Goal: Task Accomplishment & Management: Manage account settings

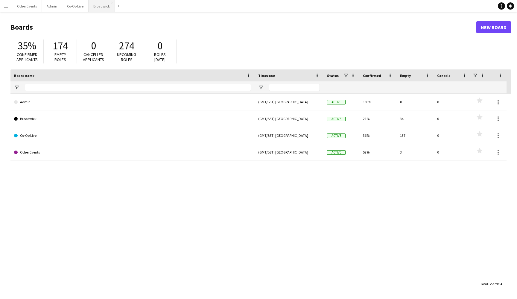
click at [95, 6] on button "Broadwick Close" at bounding box center [101, 6] width 26 height 12
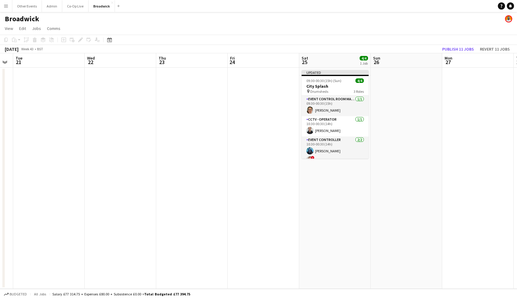
click at [256, 109] on app-date-cell at bounding box center [262, 178] width 71 height 221
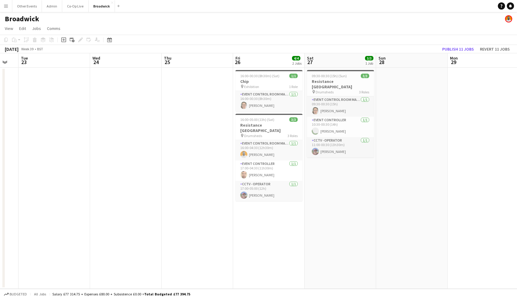
scroll to position [0, 196]
click at [275, 80] on h3 "Chip" at bounding box center [268, 81] width 67 height 5
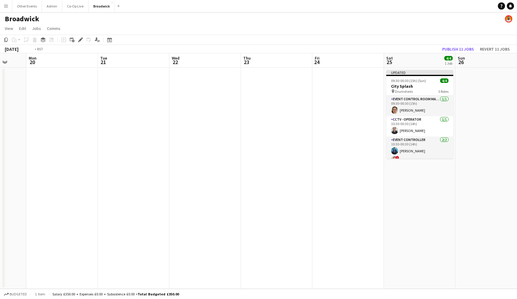
scroll to position [0, 282]
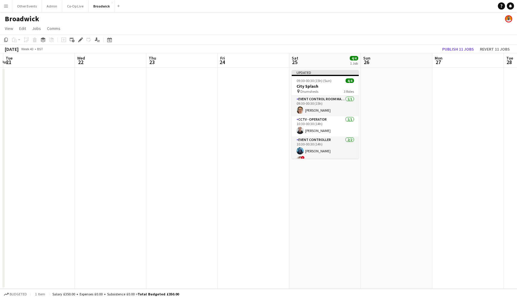
click at [256, 71] on app-date-cell at bounding box center [253, 178] width 71 height 221
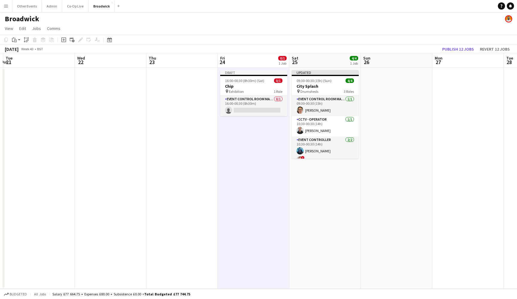
click at [324, 177] on app-date-cell "Updated 09:30-00:30 (15h) (Sun) 4/4 City Splash pin Drumsheds 3 Roles Event Con…" at bounding box center [324, 178] width 71 height 221
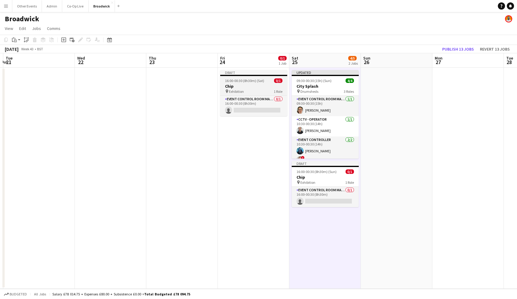
click at [255, 90] on div "pin Exhibition 1 Role" at bounding box center [253, 91] width 67 height 5
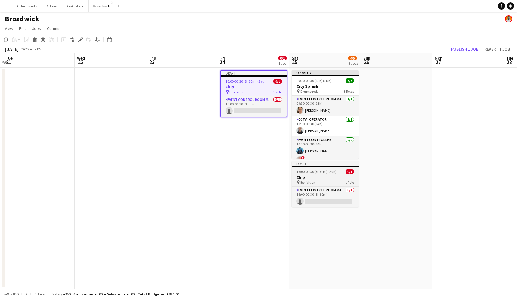
click at [311, 165] on div "Draft" at bounding box center [324, 163] width 67 height 5
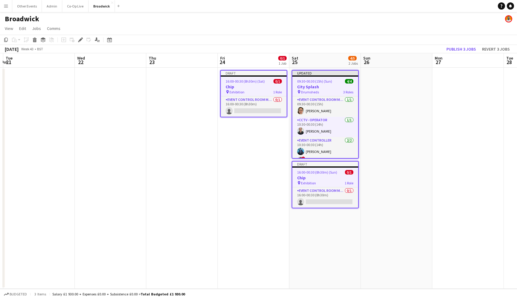
click at [255, 207] on app-date-cell "Draft 16:00-00:30 (8h30m) (Sat) 0/1 Chip pin Exhibition 1 Role Event Control Ro…" at bounding box center [253, 178] width 71 height 221
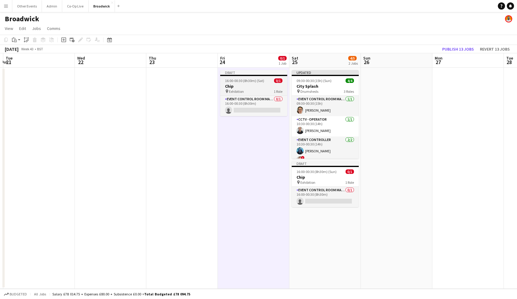
click at [264, 85] on h3 "Chip" at bounding box center [253, 85] width 67 height 5
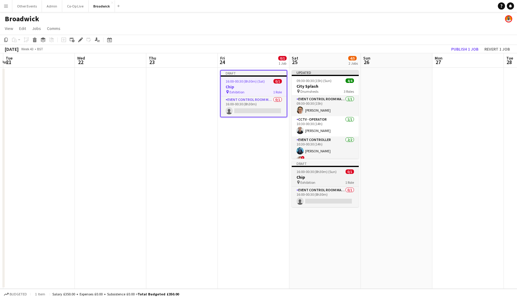
click at [313, 179] on h3 "Chip" at bounding box center [324, 176] width 67 height 5
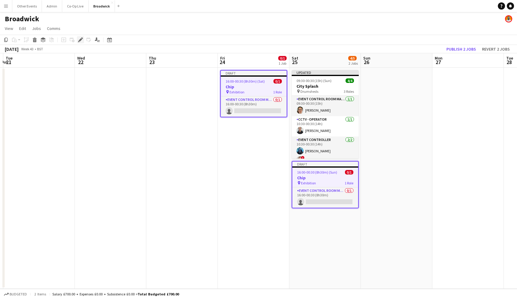
click at [82, 41] on icon "Edit" at bounding box center [80, 39] width 5 height 5
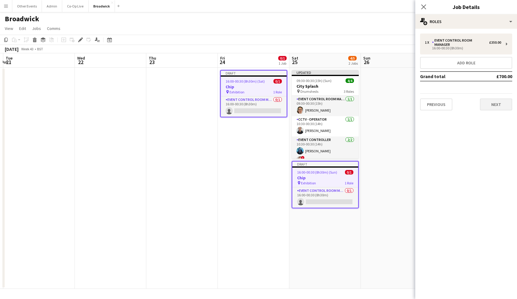
click at [498, 102] on button "Next" at bounding box center [495, 104] width 32 height 12
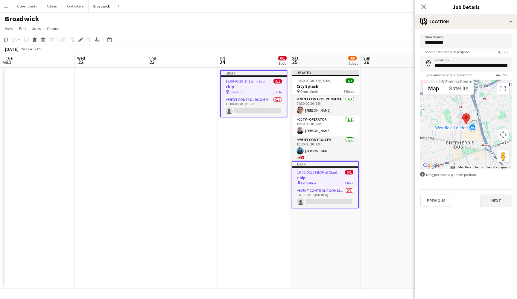
click at [496, 199] on button "Next" at bounding box center [495, 200] width 32 height 12
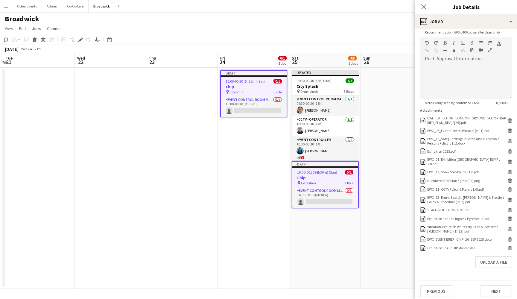
scroll to position [129, 0]
click at [509, 247] on icon at bounding box center [509, 248] width 3 height 3
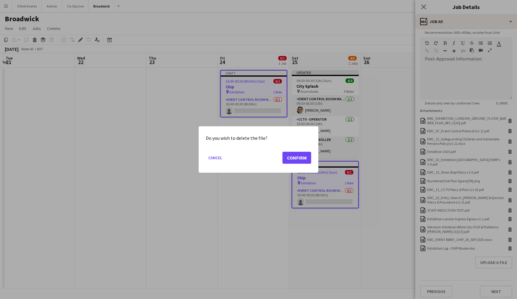
click at [296, 158] on button "Confirm" at bounding box center [296, 158] width 29 height 12
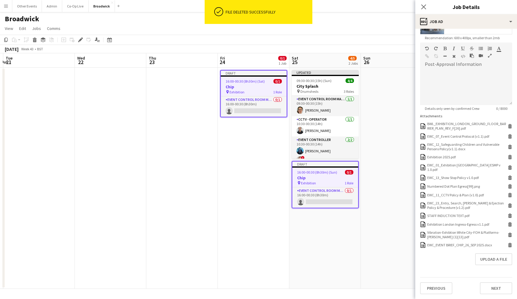
scroll to position [120, 0]
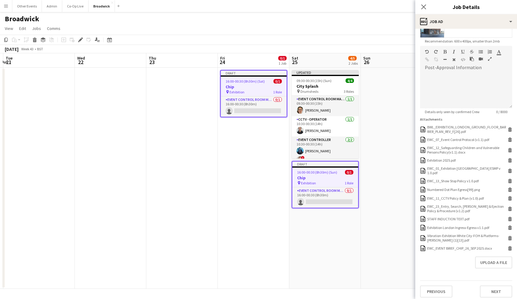
click at [383, 193] on app-date-cell at bounding box center [395, 178] width 71 height 221
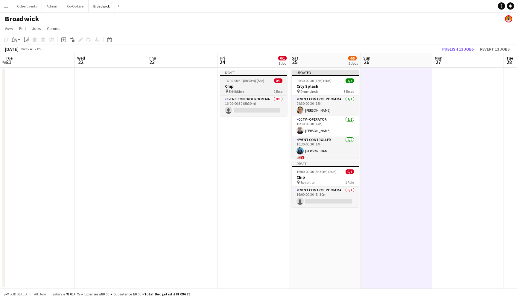
click at [265, 84] on h3 "Chip" at bounding box center [253, 85] width 67 height 5
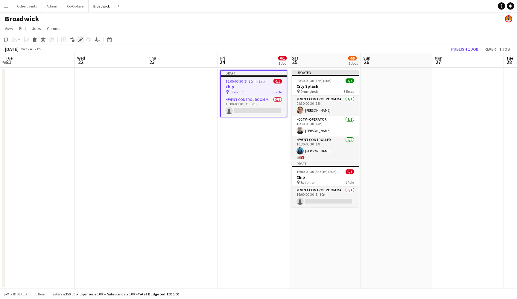
click at [82, 40] on icon "Edit" at bounding box center [80, 39] width 5 height 5
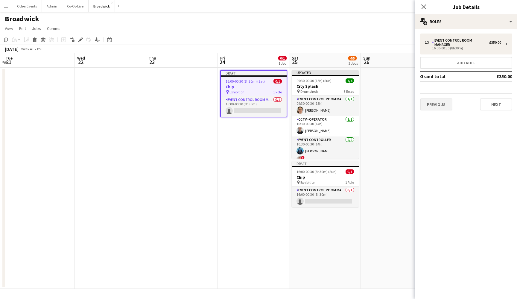
click at [449, 99] on button "Previous" at bounding box center [436, 104] width 32 height 12
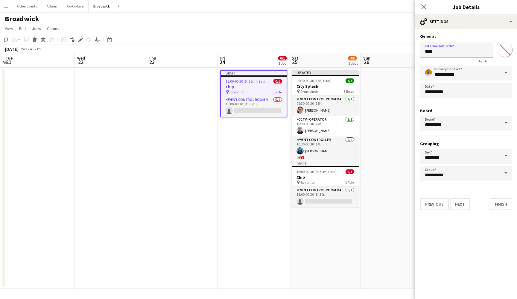
drag, startPoint x: 456, startPoint y: 55, endPoint x: 386, endPoint y: 53, distance: 69.1
click at [386, 53] on body "Menu Boards Boards Boards All jobs Status Workforce Workforce My Workforce Recr…" at bounding box center [258, 149] width 517 height 299
click at [321, 171] on span "16:00-00:30 (8h30m) (Sun)" at bounding box center [316, 171] width 40 height 4
type input "****"
type input "*******"
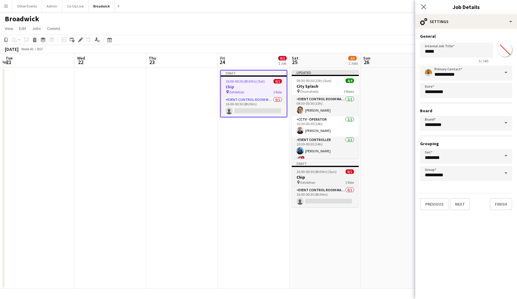
type input "**********"
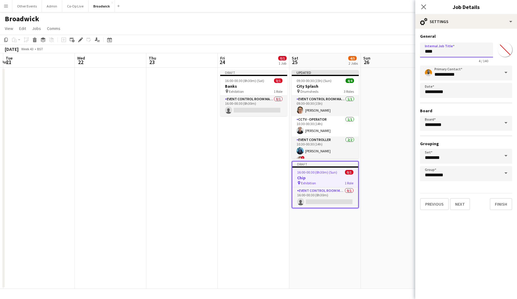
drag, startPoint x: 442, startPoint y: 53, endPoint x: 412, endPoint y: 53, distance: 30.2
click at [412, 53] on body "Menu Boards Boards Boards All jobs Status Workforce Workforce My Workforce Recr…" at bounding box center [258, 149] width 517 height 299
type input "**********"
click at [458, 209] on button "Next" at bounding box center [460, 204] width 20 height 12
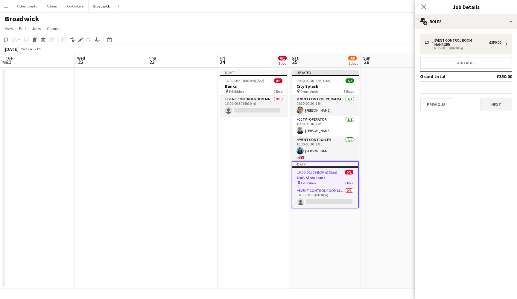
click at [485, 100] on button "Next" at bounding box center [495, 104] width 32 height 12
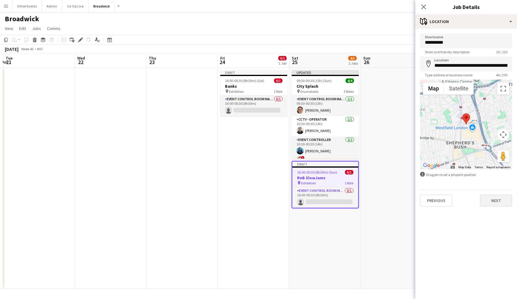
click at [498, 204] on button "Next" at bounding box center [495, 200] width 32 height 12
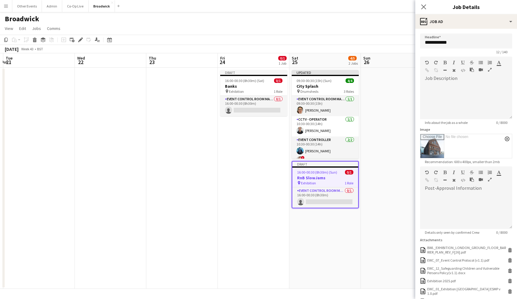
click at [379, 190] on app-date-cell at bounding box center [395, 178] width 71 height 221
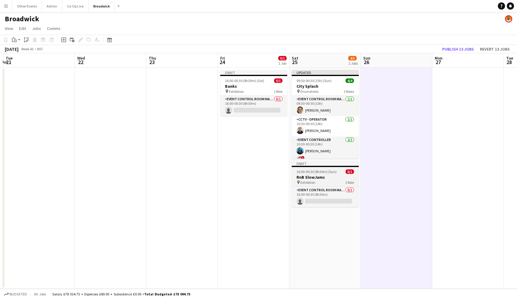
click at [331, 172] on span "16:00-00:30 (8h30m) (Sun)" at bounding box center [316, 171] width 40 height 4
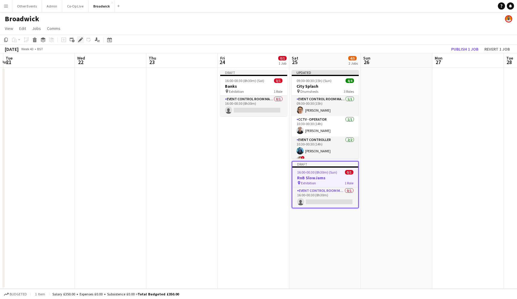
click at [80, 38] on icon "Edit" at bounding box center [80, 39] width 5 height 5
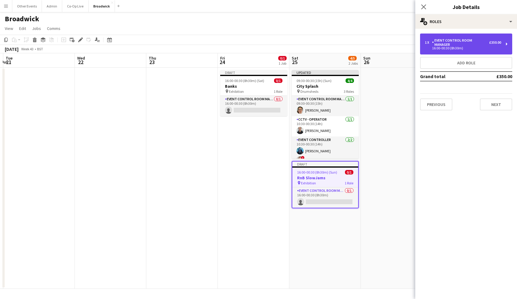
click at [461, 47] on div "16:00-00:30 (8h30m)" at bounding box center [462, 48] width 76 height 3
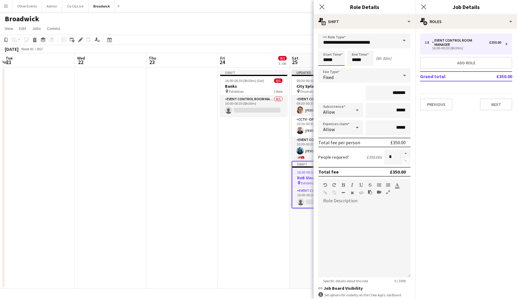
click at [323, 62] on input "*****" at bounding box center [331, 58] width 26 height 15
click at [326, 66] on div at bounding box center [325, 69] width 12 height 6
type input "*****"
click at [326, 66] on div at bounding box center [325, 69] width 12 height 6
click at [400, 61] on div "Start Time ***** End Time ***** (10h 30m)" at bounding box center [364, 58] width 92 height 15
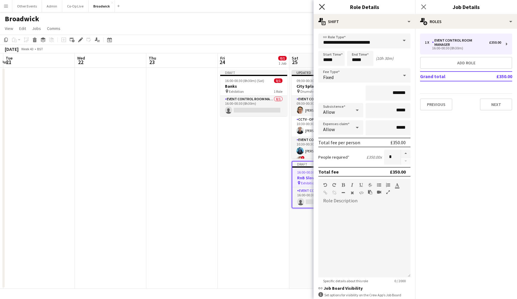
click at [320, 7] on icon "Close pop-in" at bounding box center [322, 7] width 6 height 6
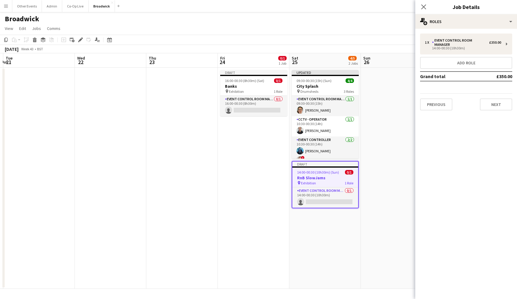
click at [305, 245] on app-date-cell "Updated 09:30-00:30 (15h) (Sun) 4/4 City Splash pin Drumsheds 3 Roles Event Con…" at bounding box center [324, 178] width 71 height 221
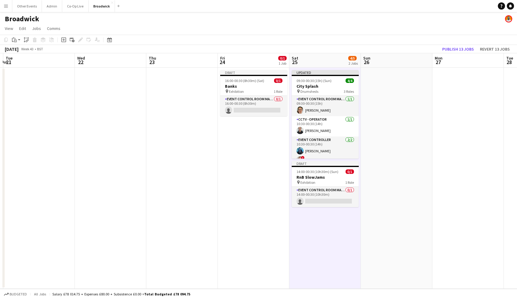
click at [294, 237] on app-date-cell "Updated 09:30-00:30 (15h) (Sun) 4/4 City Splash pin Drumsheds 3 Roles Event Con…" at bounding box center [324, 178] width 71 height 221
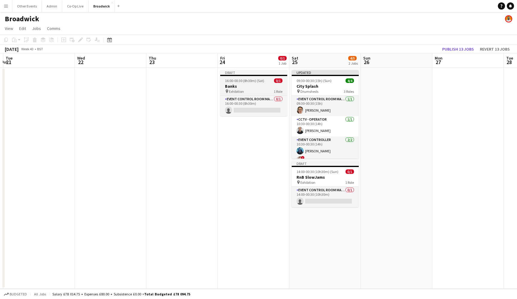
click at [254, 86] on h3 "Banks" at bounding box center [253, 85] width 67 height 5
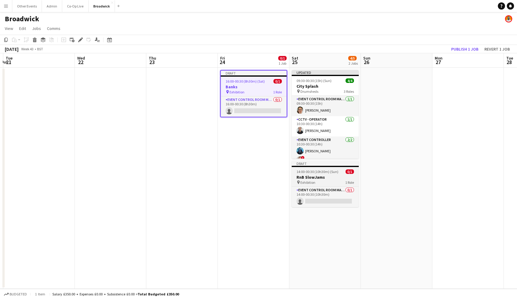
click at [316, 173] on span "14:00-00:30 (10h30m) (Sun)" at bounding box center [317, 171] width 42 height 4
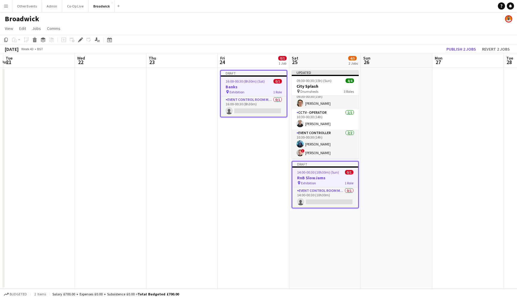
scroll to position [7, 0]
click at [458, 49] on button "Publish 2 jobs" at bounding box center [461, 49] width 34 height 8
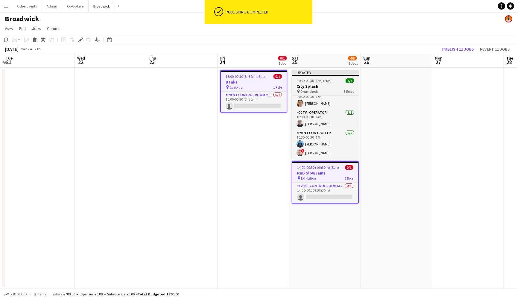
click at [337, 86] on h3 "City Splash" at bounding box center [324, 85] width 67 height 5
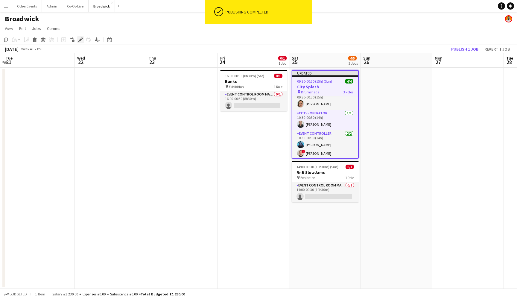
click at [81, 42] on icon "Edit" at bounding box center [80, 39] width 5 height 5
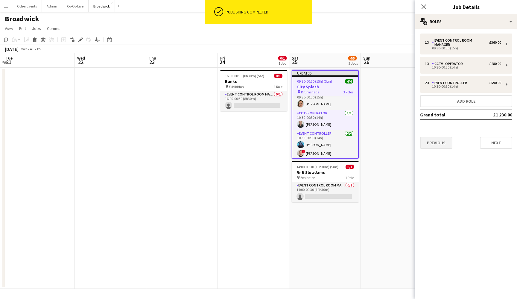
click at [443, 137] on button "Previous" at bounding box center [436, 143] width 32 height 12
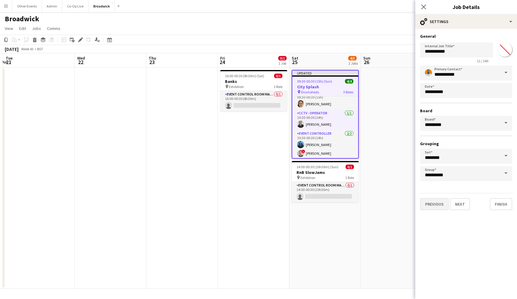
click at [443, 210] on button "Previous" at bounding box center [434, 204] width 29 height 12
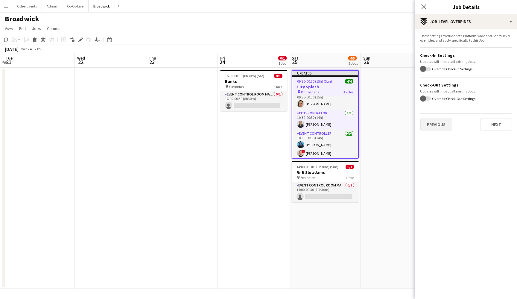
click at [439, 123] on button "Previous" at bounding box center [436, 124] width 32 height 12
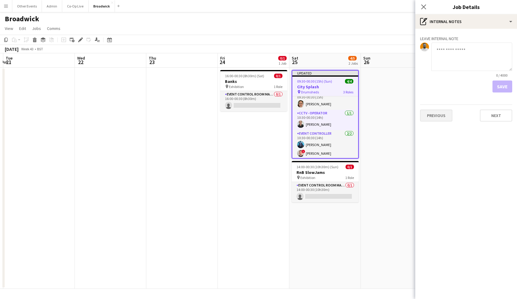
click at [442, 114] on button "Previous" at bounding box center [436, 115] width 32 height 12
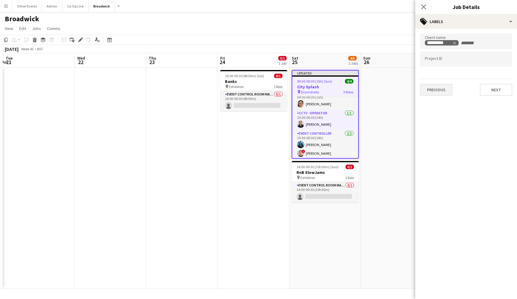
click at [443, 92] on button "Previous" at bounding box center [436, 90] width 32 height 12
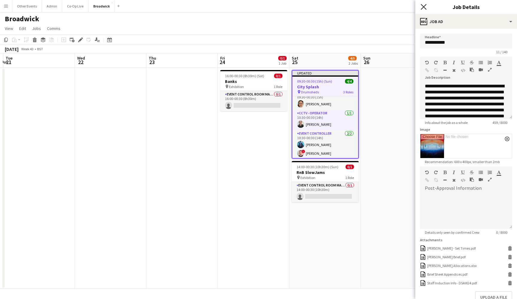
click at [423, 7] on icon at bounding box center [423, 7] width 6 height 6
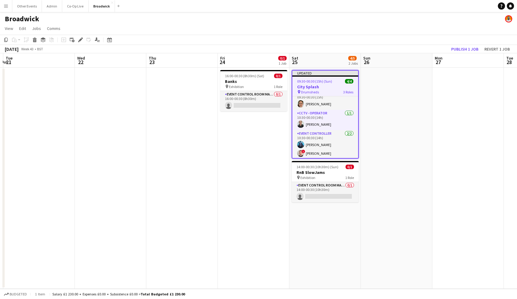
click at [382, 131] on app-date-cell at bounding box center [395, 178] width 71 height 221
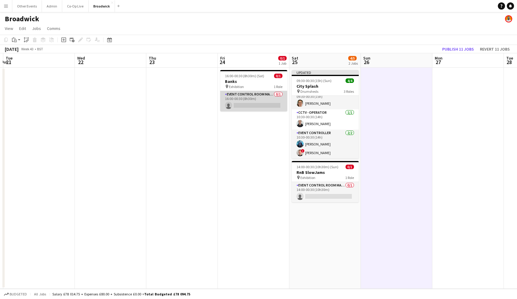
click at [262, 97] on app-card-role "Event Control Room Manager 0/1 16:00-00:30 (8h30m) single-neutral-actions" at bounding box center [253, 101] width 67 height 20
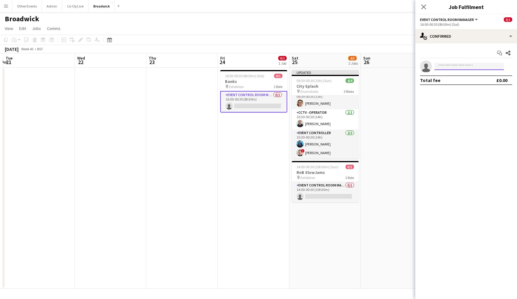
click at [462, 69] on input at bounding box center [468, 66] width 69 height 7
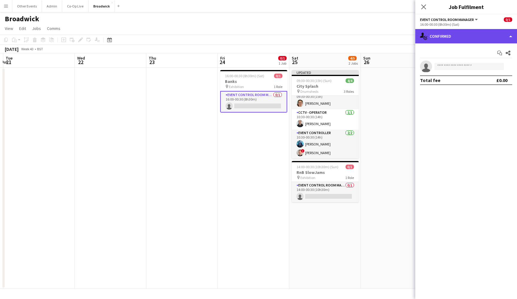
click at [474, 38] on div "single-neutral-actions-check-2 Confirmed" at bounding box center [466, 36] width 102 height 14
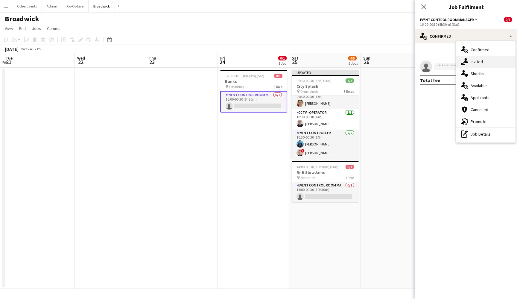
click at [481, 64] on span "Invited" at bounding box center [476, 61] width 12 height 5
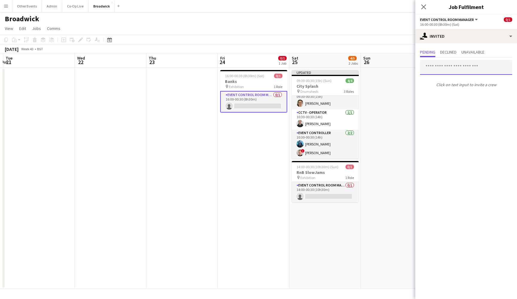
click at [477, 70] on input "text" at bounding box center [466, 67] width 92 height 15
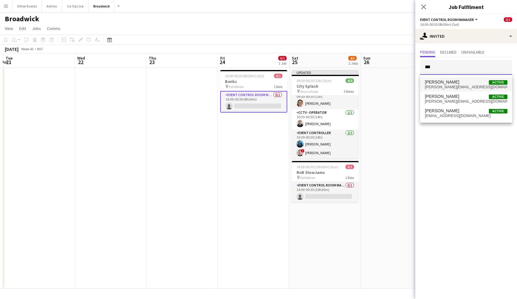
type input "***"
click at [476, 84] on span "[PERSON_NAME] Active" at bounding box center [465, 82] width 82 height 5
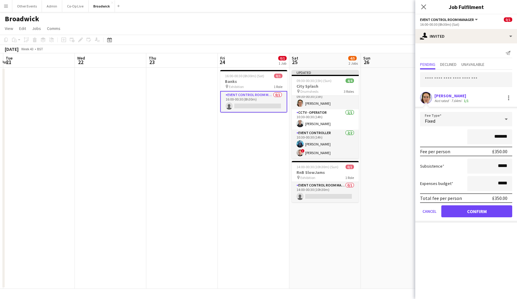
click at [482, 211] on button "Confirm" at bounding box center [476, 211] width 71 height 12
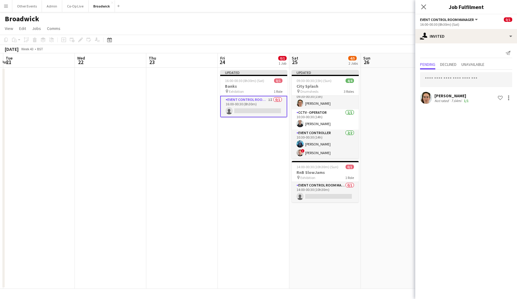
click at [400, 141] on app-date-cell at bounding box center [395, 178] width 71 height 221
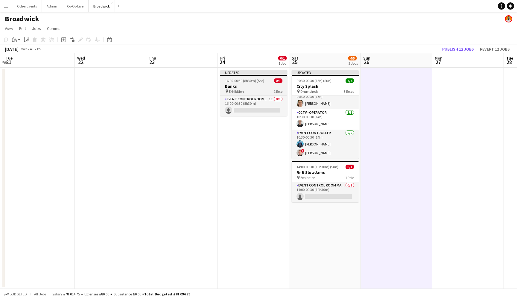
click at [255, 85] on h3 "Banks" at bounding box center [253, 85] width 67 height 5
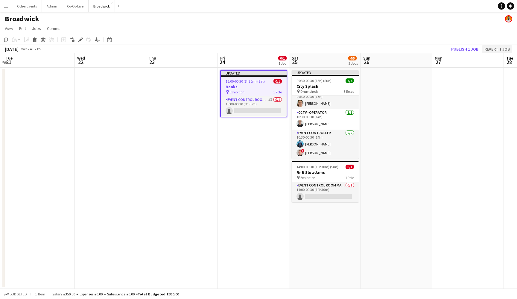
click at [498, 51] on button "Revert 1 job" at bounding box center [497, 49] width 30 height 8
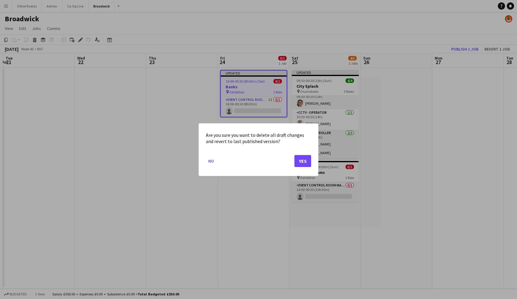
click at [309, 163] on button "Yes" at bounding box center [302, 161] width 17 height 12
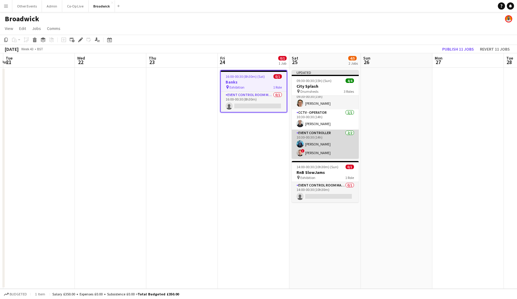
click at [331, 134] on app-card-role "Event Controller [DATE] 10:30-00:30 (14h) [PERSON_NAME] ! [PERSON_NAME]" at bounding box center [324, 143] width 67 height 29
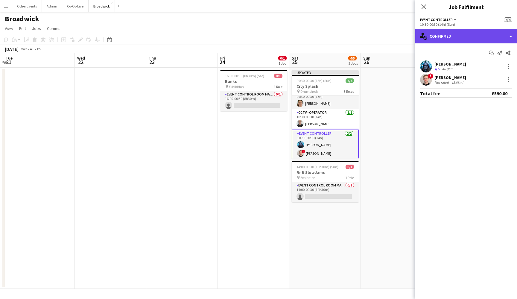
click at [476, 31] on div "single-neutral-actions-check-2 Confirmed" at bounding box center [466, 36] width 102 height 14
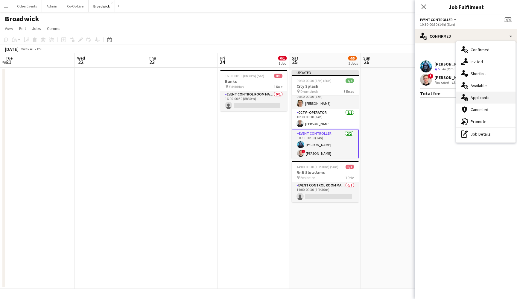
click at [481, 97] on span "Applicants" at bounding box center [479, 97] width 19 height 5
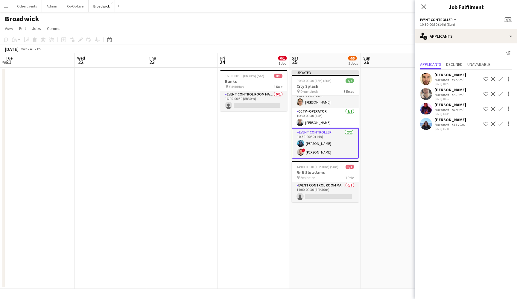
scroll to position [8, 0]
click at [258, 74] on span "16:00-00:30 (8h30m) (Sat)" at bounding box center [244, 76] width 39 height 4
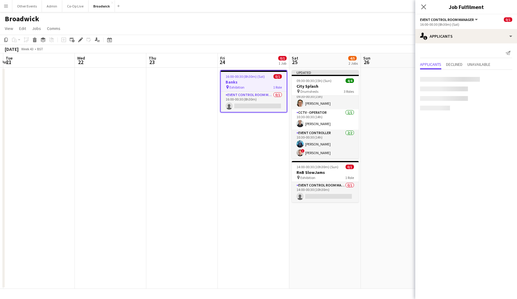
scroll to position [7, 0]
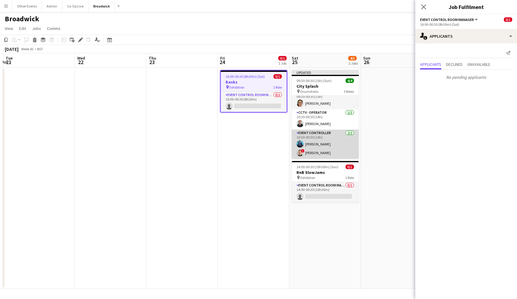
click at [334, 140] on app-card-role "Event Controller [DATE] 10:30-00:30 (14h) [PERSON_NAME] ! [PERSON_NAME]" at bounding box center [324, 143] width 67 height 29
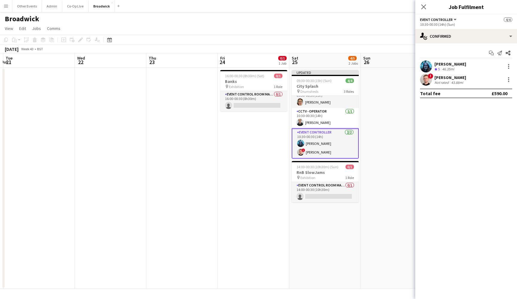
scroll to position [8, 0]
click at [510, 66] on div at bounding box center [508, 66] width 7 height 7
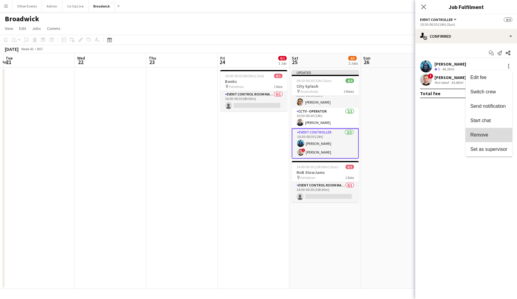
click at [487, 133] on span "Remove" at bounding box center [479, 134] width 18 height 5
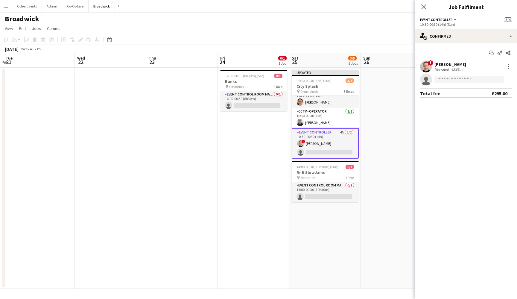
click at [481, 75] on app-invite-slot "single-neutral-actions" at bounding box center [466, 80] width 102 height 12
click at [481, 77] on input at bounding box center [468, 79] width 69 height 7
type input "****"
click at [482, 97] on span "[PHONE_NUMBER]" at bounding box center [469, 97] width 60 height 5
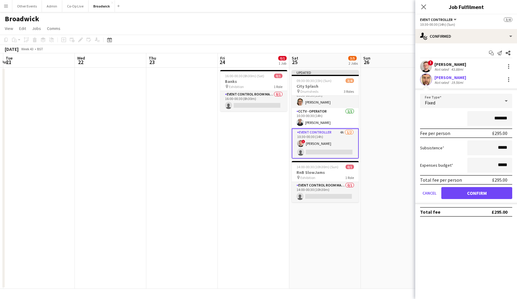
click at [485, 195] on button "Confirm" at bounding box center [476, 193] width 71 height 12
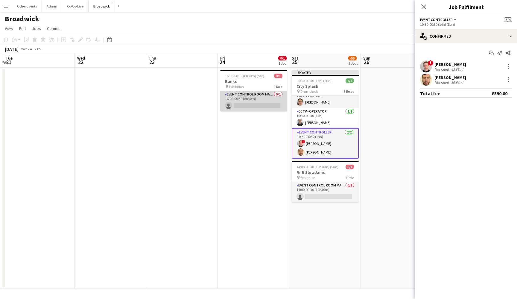
click at [243, 98] on app-card-role "Event Control Room Manager 0/1 16:00-00:30 (8h30m) single-neutral-actions" at bounding box center [253, 101] width 67 height 20
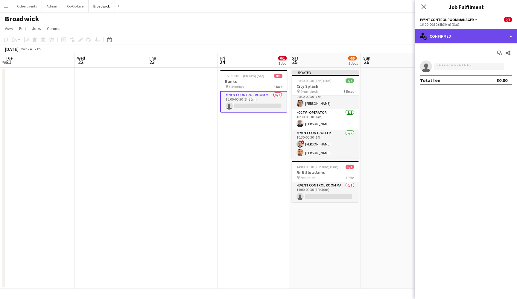
click at [449, 41] on div "single-neutral-actions-check-2 Confirmed" at bounding box center [466, 36] width 102 height 14
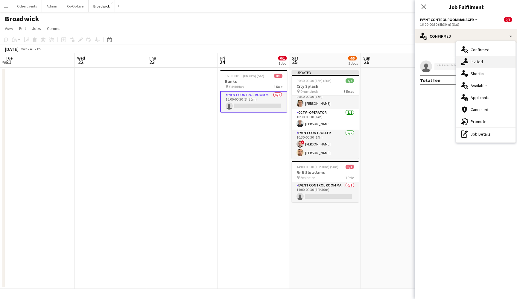
click at [469, 66] on div "single-neutral-actions-share-1 Invited" at bounding box center [485, 62] width 59 height 12
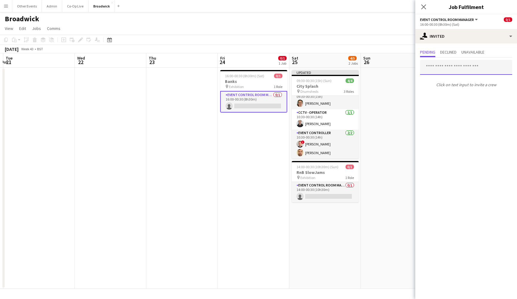
click at [463, 70] on input "text" at bounding box center [466, 67] width 92 height 15
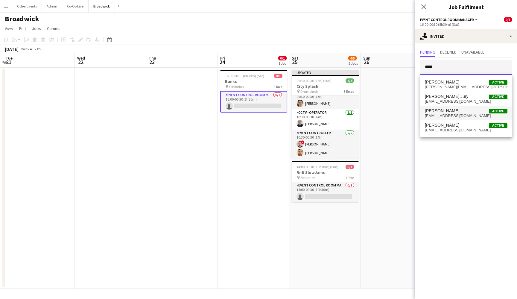
type input "****"
click at [461, 118] on mat-option "[PERSON_NAME] Active [EMAIL_ADDRESS][DOMAIN_NAME]" at bounding box center [466, 113] width 92 height 14
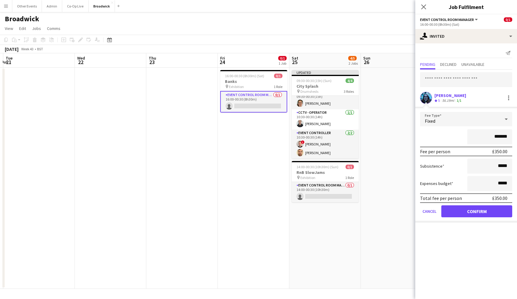
click at [473, 213] on button "Confirm" at bounding box center [476, 211] width 71 height 12
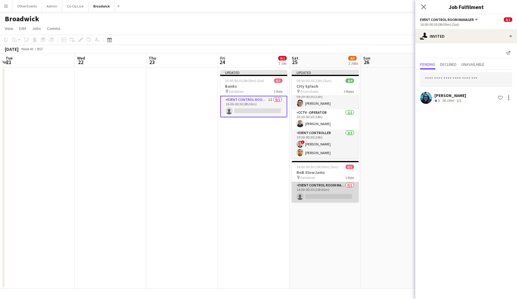
click at [309, 192] on app-card-role "Event Control Room Manager 0/1 14:00-00:30 (10h30m) single-neutral-actions" at bounding box center [324, 192] width 67 height 20
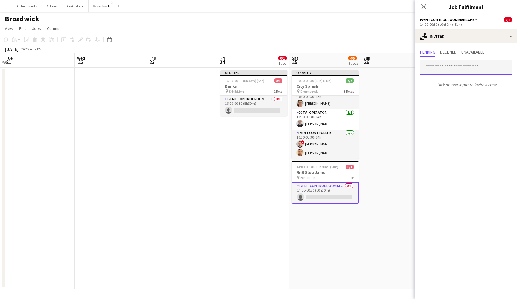
click at [464, 72] on input "text" at bounding box center [466, 67] width 92 height 15
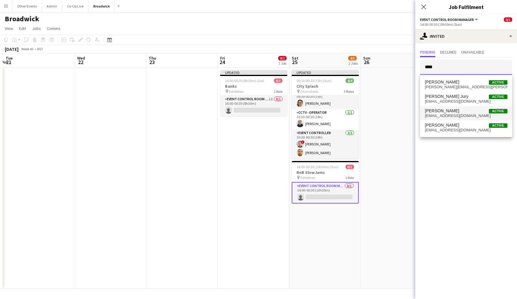
type input "****"
click at [465, 115] on span "[EMAIL_ADDRESS][DOMAIN_NAME]" at bounding box center [465, 115] width 82 height 5
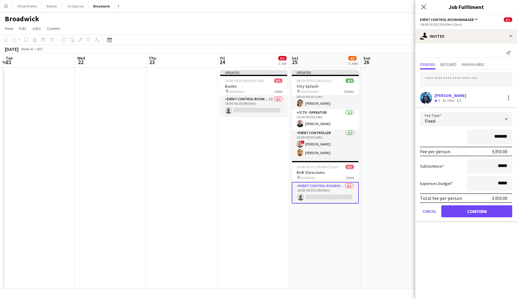
click at [475, 210] on button "Confirm" at bounding box center [476, 211] width 71 height 12
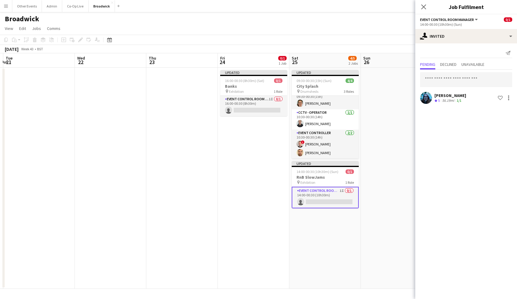
click at [408, 191] on app-date-cell at bounding box center [395, 178] width 71 height 221
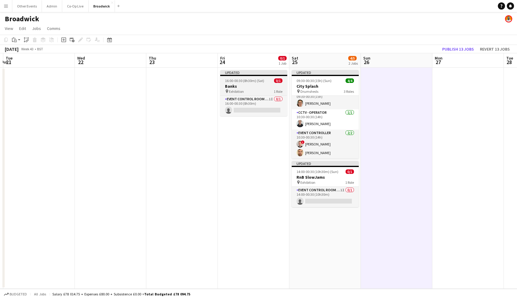
click at [256, 80] on span "16:00-00:30 (8h30m) (Sat)" at bounding box center [244, 80] width 39 height 4
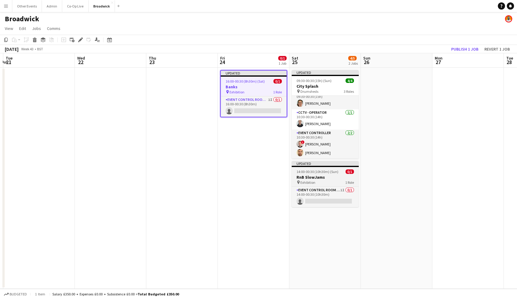
click at [322, 179] on h3 "RnB SlowJams" at bounding box center [324, 176] width 67 height 5
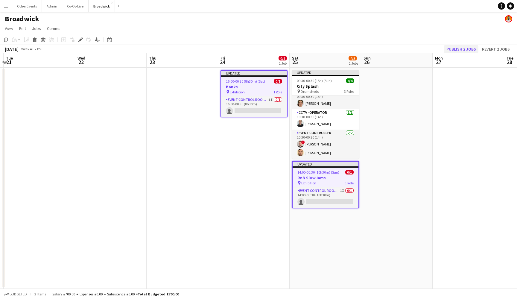
click at [465, 47] on button "Publish 2 jobs" at bounding box center [461, 49] width 34 height 8
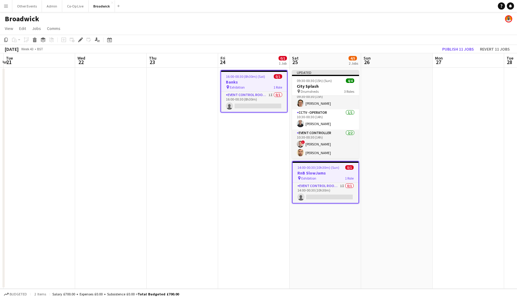
click at [334, 219] on app-date-cell "Updated 09:30-00:30 (15h) (Sun) 4/4 City Splash pin Drumsheds 3 Roles Event Con…" at bounding box center [324, 178] width 71 height 221
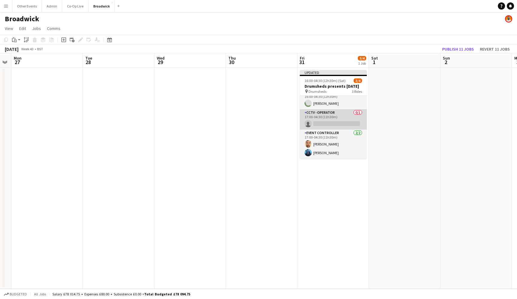
scroll to position [12, 0]
click at [343, 118] on app-card-role "CCTV - Operator 0/1 17:00-04:30 (11h30m) single-neutral-actions" at bounding box center [333, 119] width 67 height 20
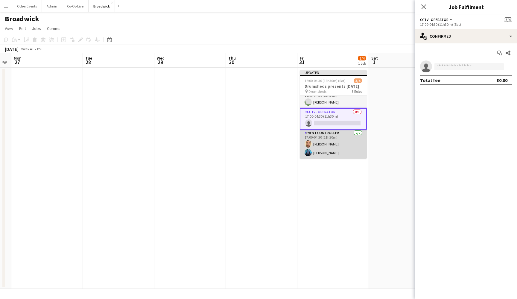
click at [341, 141] on app-card-role "Event Controller [DATE] 17:00-04:30 (11h30m) [PERSON_NAME] [PERSON_NAME]" at bounding box center [333, 143] width 67 height 29
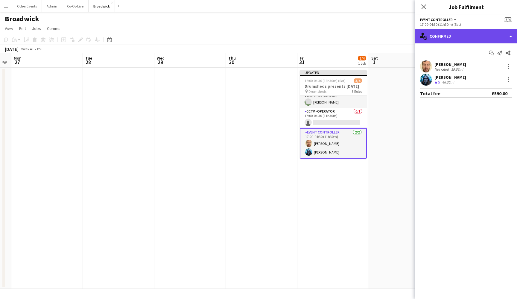
click at [477, 34] on div "single-neutral-actions-check-2 Confirmed" at bounding box center [466, 36] width 102 height 14
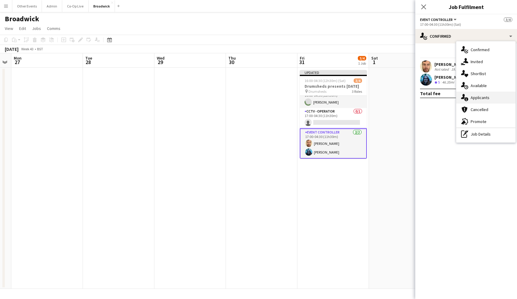
click at [482, 98] on span "Applicants" at bounding box center [479, 97] width 19 height 5
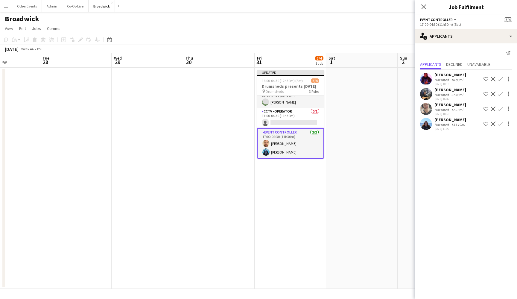
scroll to position [0, 186]
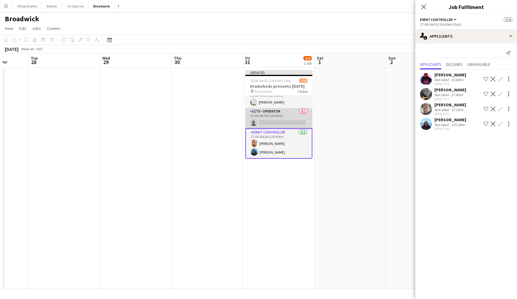
click at [283, 118] on app-card-role "CCTV - Operator 0/1 17:00-04:30 (11h30m) single-neutral-actions" at bounding box center [278, 118] width 67 height 20
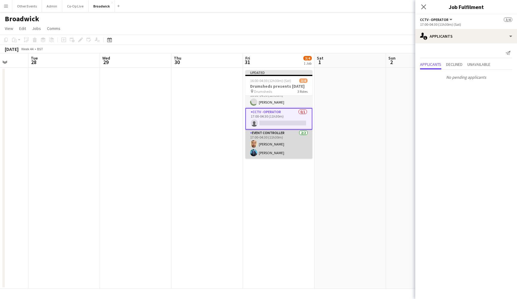
click at [296, 139] on app-card-role "Event Controller [DATE] 17:00-04:30 (11h30m) [PERSON_NAME] [PERSON_NAME]" at bounding box center [278, 143] width 67 height 29
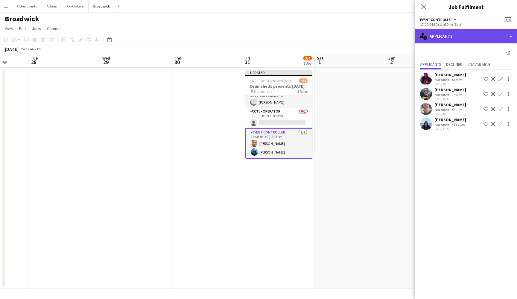
click at [487, 40] on div "single-neutral-actions-information Applicants" at bounding box center [466, 36] width 102 height 14
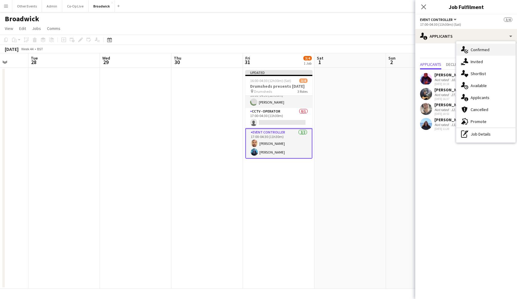
click at [492, 47] on div "single-neutral-actions-check-2 Confirmed" at bounding box center [485, 50] width 59 height 12
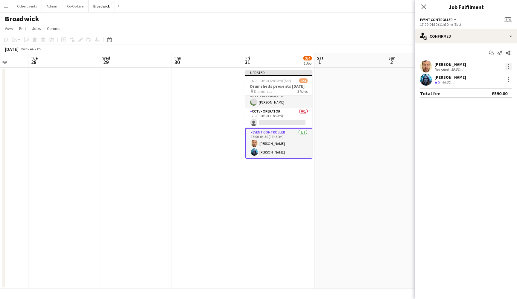
click at [508, 64] on div at bounding box center [508, 64] width 1 height 1
click at [495, 97] on button "Switch crew" at bounding box center [488, 92] width 47 height 14
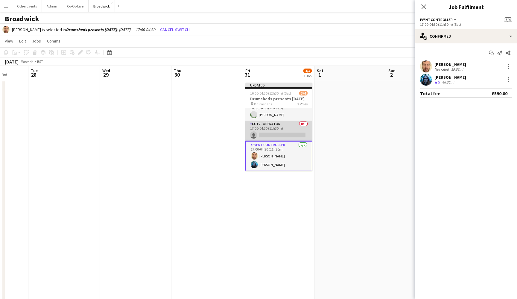
click at [282, 131] on app-card-role "CCTV - Operator 0/1 17:00-04:30 (11h30m) single-neutral-actions" at bounding box center [278, 130] width 67 height 20
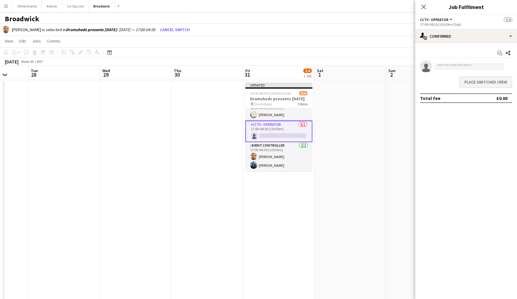
click at [501, 81] on button "Place switched crew" at bounding box center [485, 82] width 53 height 12
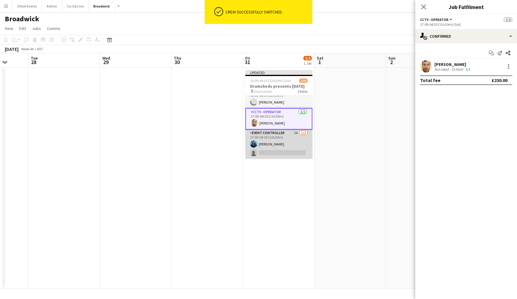
click at [296, 155] on app-card-role "Event Controller 5A [DATE] 17:00-04:30 (11h30m) [PERSON_NAME] single-neutral-ac…" at bounding box center [278, 143] width 67 height 29
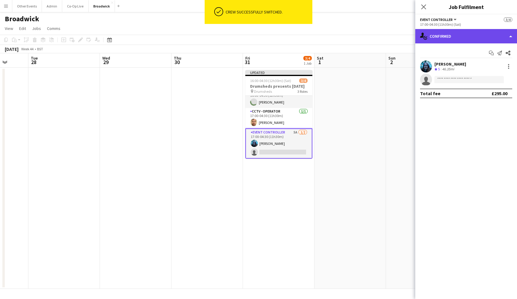
click at [494, 39] on div "single-neutral-actions-check-2 Confirmed" at bounding box center [466, 36] width 102 height 14
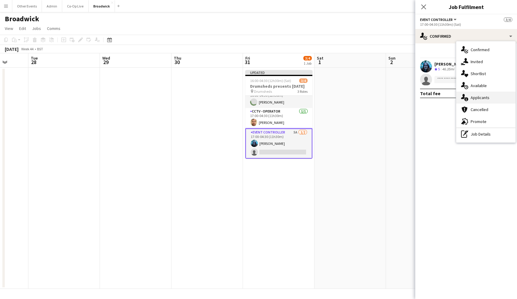
click at [496, 97] on div "single-neutral-actions-information Applicants" at bounding box center [485, 97] width 59 height 12
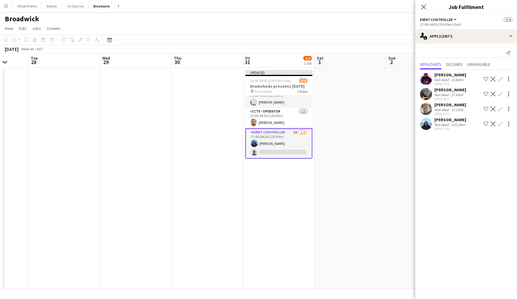
click at [499, 123] on app-icon "Confirm" at bounding box center [499, 123] width 5 height 5
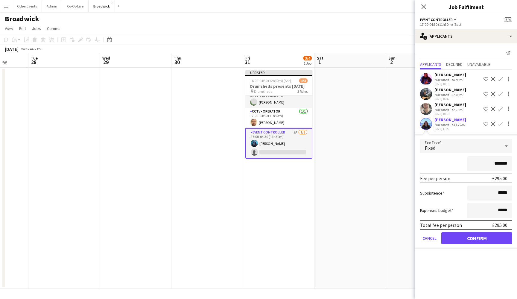
click at [474, 236] on button "Confirm" at bounding box center [476, 238] width 71 height 12
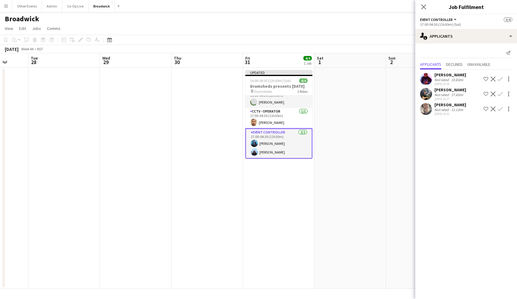
click at [426, 93] on app-user-avatar at bounding box center [426, 94] width 12 height 12
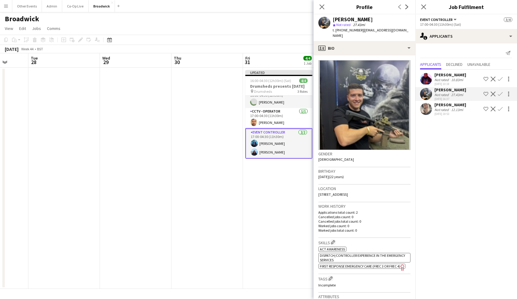
scroll to position [0, 0]
click at [374, 33] on div "[PERSON_NAME] star Not rated 27.43mi t. [PHONE_NUMBER] | [EMAIL_ADDRESS][DOMAIN…" at bounding box center [364, 27] width 102 height 27
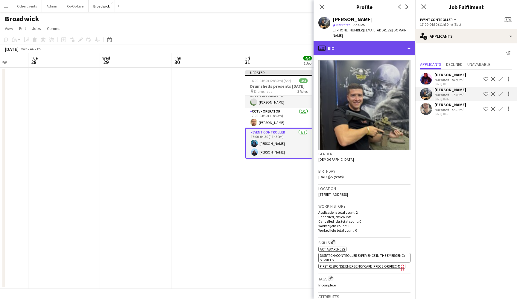
click at [374, 41] on div "profile Bio" at bounding box center [364, 48] width 102 height 14
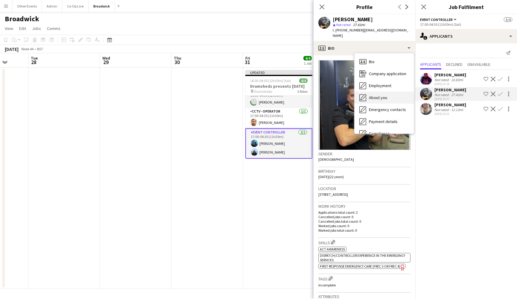
click at [381, 95] on span "About you" at bounding box center [378, 97] width 18 height 5
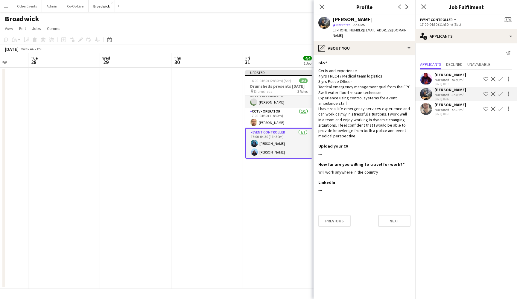
click at [254, 198] on app-date-cell "Updated 16:00-04:30 (12h30m) (Sat) 4/4 Drumsheds presents [DATE] pin Drumsheds …" at bounding box center [278, 178] width 71 height 221
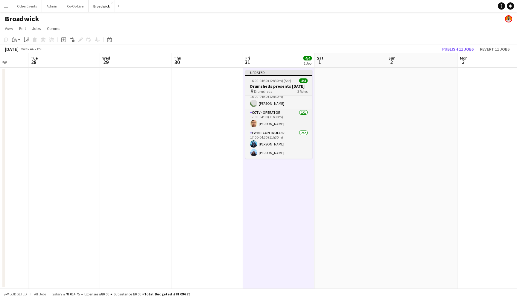
click at [271, 85] on h3 "Drumsheds presents [DATE]" at bounding box center [278, 85] width 67 height 5
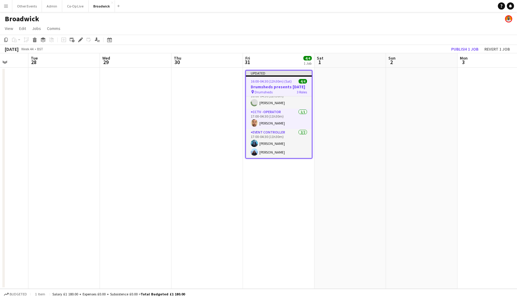
scroll to position [13, 0]
click at [291, 82] on div "16:00-04:30 (12h30m) (Sat) 4/4" at bounding box center [279, 81] width 66 height 4
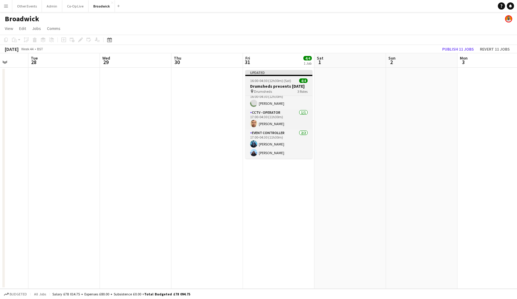
scroll to position [12, 0]
click at [293, 87] on h3 "Drumsheds presents [DATE]" at bounding box center [278, 85] width 67 height 5
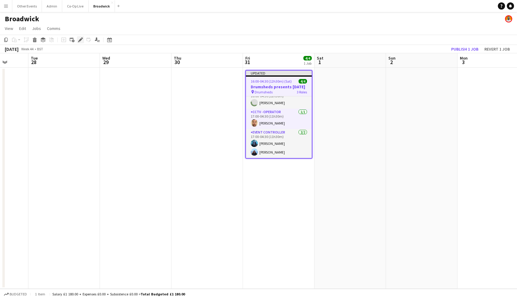
click at [80, 41] on icon at bounding box center [80, 39] width 3 height 3
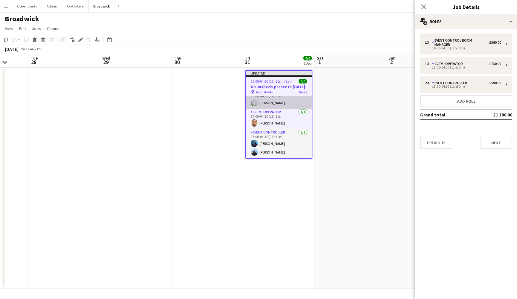
click at [283, 109] on app-card-role "Event Control Room Manager [DATE] 16:00-04:30 (12h30m) [GEOGRAPHIC_DATA][PERSON…" at bounding box center [279, 98] width 66 height 20
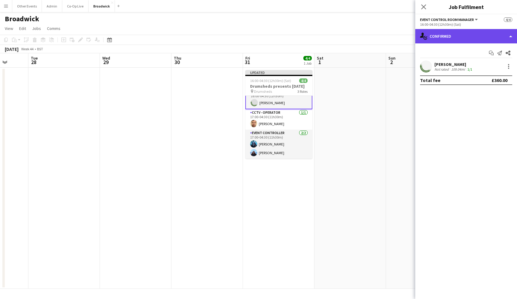
click at [487, 40] on div "single-neutral-actions-check-2 Confirmed" at bounding box center [466, 36] width 102 height 14
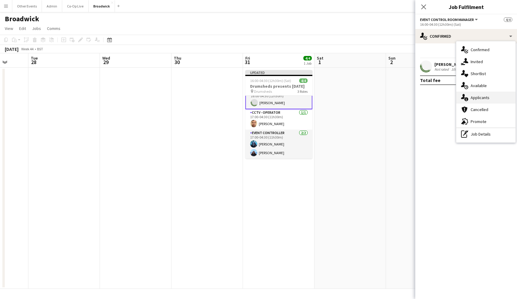
click at [492, 94] on div "single-neutral-actions-information Applicants" at bounding box center [485, 97] width 59 height 12
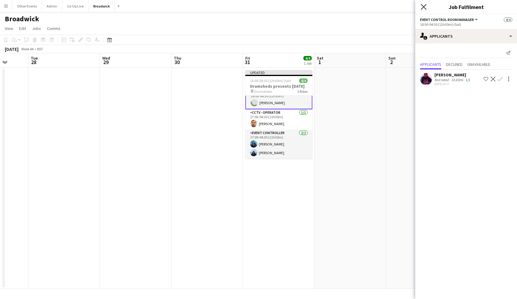
click at [424, 7] on icon at bounding box center [423, 7] width 6 height 6
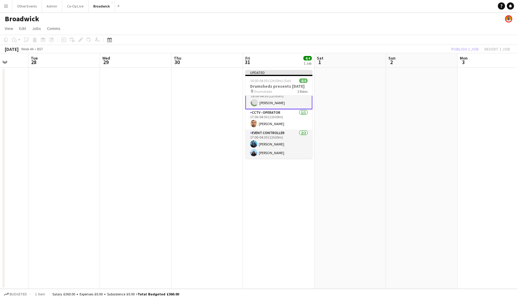
click at [357, 118] on app-date-cell at bounding box center [349, 178] width 71 height 221
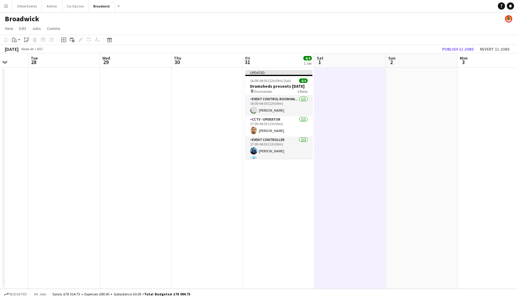
scroll to position [0, 0]
click at [281, 78] on span "16:00-04:30 (12h30m) (Sat)" at bounding box center [270, 80] width 41 height 4
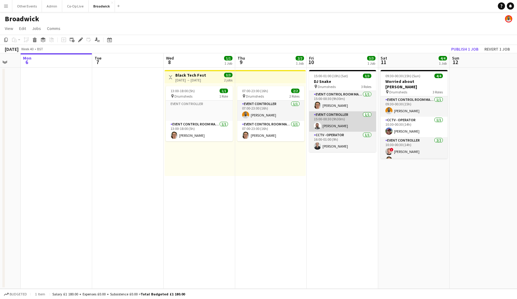
scroll to position [0, 195]
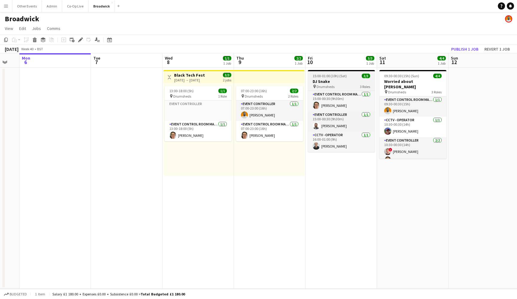
click at [331, 87] on span "Drumsheds" at bounding box center [325, 86] width 18 height 4
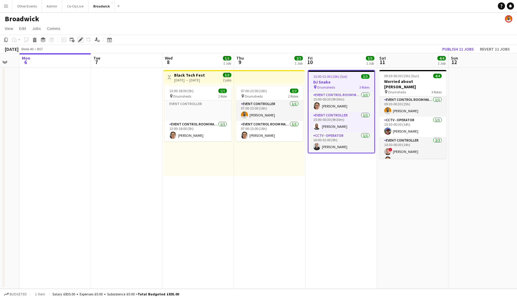
click at [82, 39] on icon at bounding box center [81, 37] width 1 height 1
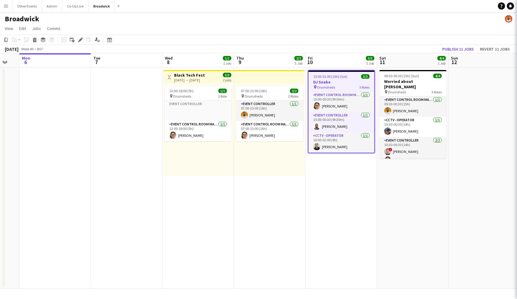
type input "********"
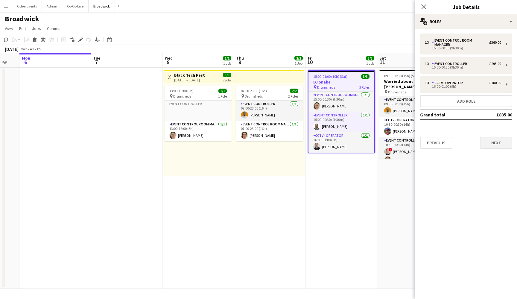
click at [489, 138] on button "Next" at bounding box center [495, 143] width 32 height 12
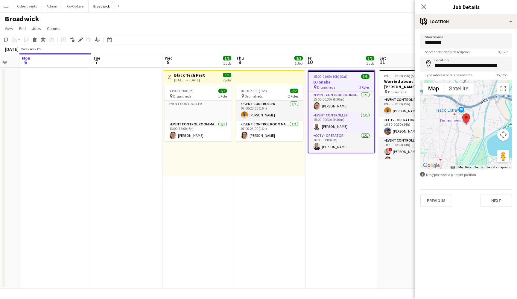
click at [503, 194] on div "Previous Next" at bounding box center [466, 197] width 92 height 17
click at [502, 197] on button "Next" at bounding box center [495, 200] width 32 height 12
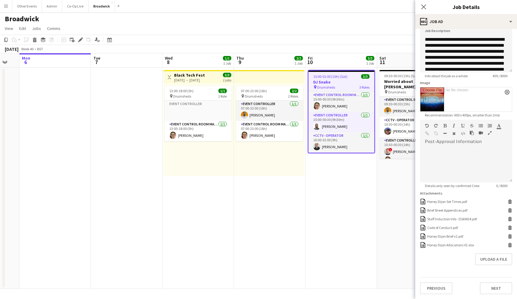
scroll to position [47, 0]
click at [509, 201] on icon at bounding box center [509, 202] width 3 height 3
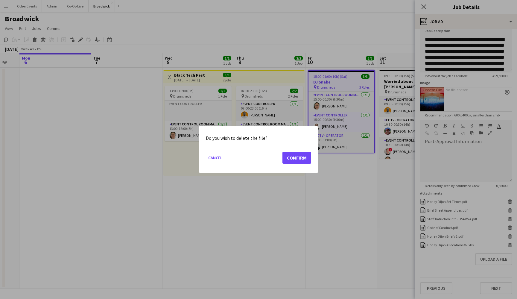
click at [294, 158] on button "Confirm" at bounding box center [296, 158] width 29 height 12
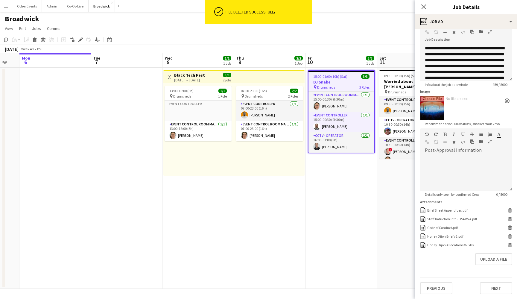
scroll to position [38, 0]
click at [510, 236] on icon "Delete" at bounding box center [509, 236] width 4 height 4
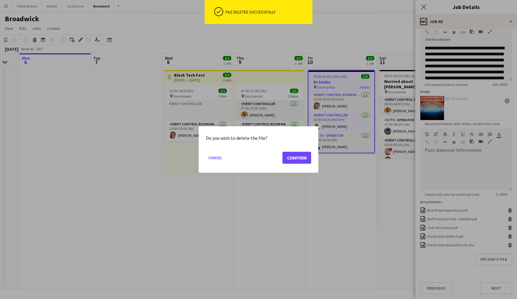
click at [294, 158] on button "Confirm" at bounding box center [296, 158] width 29 height 12
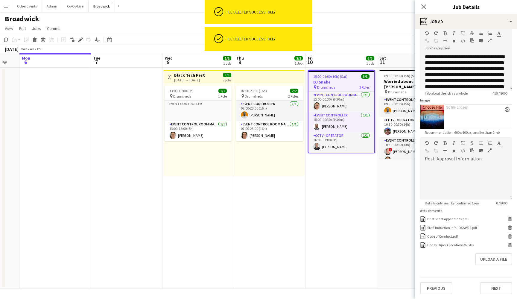
scroll to position [29, 0]
click at [511, 245] on icon "Delete" at bounding box center [509, 244] width 4 height 4
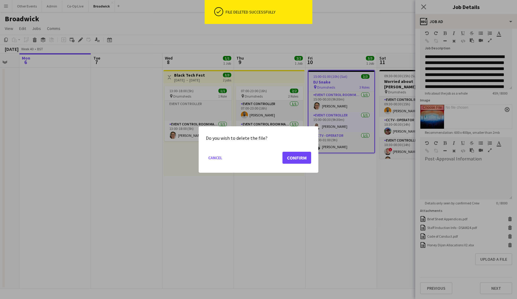
click at [293, 160] on button "Confirm" at bounding box center [296, 158] width 29 height 12
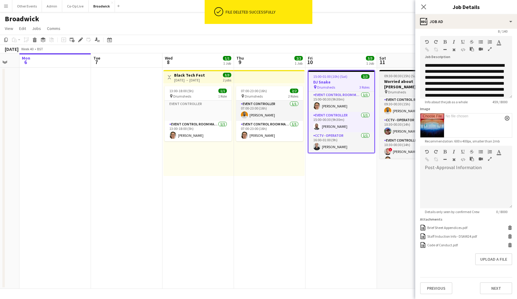
scroll to position [0, 215]
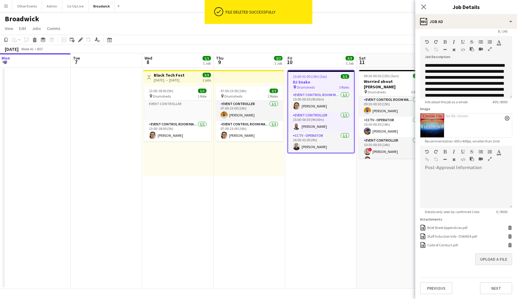
click at [481, 259] on button "Upload a file" at bounding box center [493, 259] width 37 height 12
click at [380, 230] on app-date-cell "09:30-00:30 (15h) (Sun) 4/4 Worried about [PERSON_NAME] pin Drumsheds 3 Roles E…" at bounding box center [391, 178] width 71 height 221
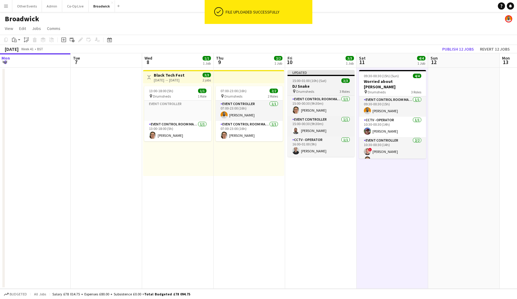
click at [318, 84] on h3 "DJ Snake" at bounding box center [320, 85] width 67 height 5
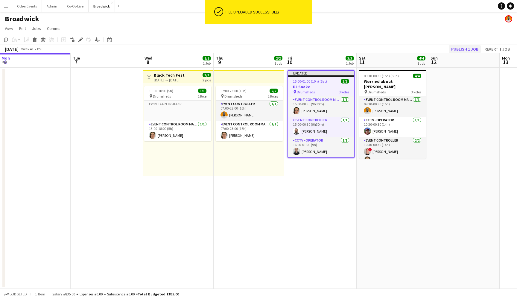
click at [467, 46] on button "Publish 1 job" at bounding box center [464, 49] width 32 height 8
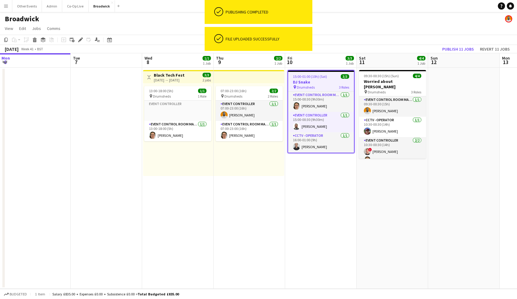
scroll to position [0, 0]
